Goal: Transaction & Acquisition: Book appointment/travel/reservation

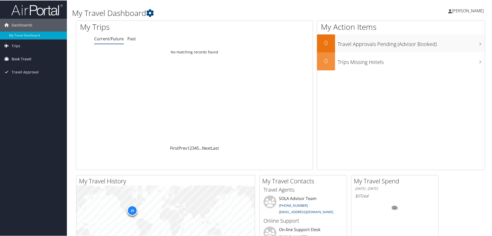
click at [21, 60] on span "Book Travel" at bounding box center [22, 58] width 20 height 13
click at [26, 76] on link "Book/Manage Online Trips" at bounding box center [33, 77] width 67 height 8
click at [461, 6] on link "[PERSON_NAME]" at bounding box center [468, 10] width 41 height 15
click at [431, 83] on link "Sign Out" at bounding box center [453, 83] width 57 height 9
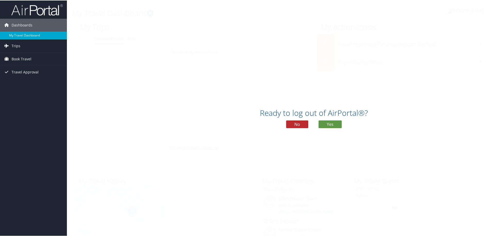
click at [328, 128] on div "Ready to log out of AirPortal®? No Yes" at bounding box center [314, 119] width 494 height 26
click at [328, 125] on button "Yes" at bounding box center [329, 124] width 23 height 8
